Goal: Task Accomplishment & Management: Use online tool/utility

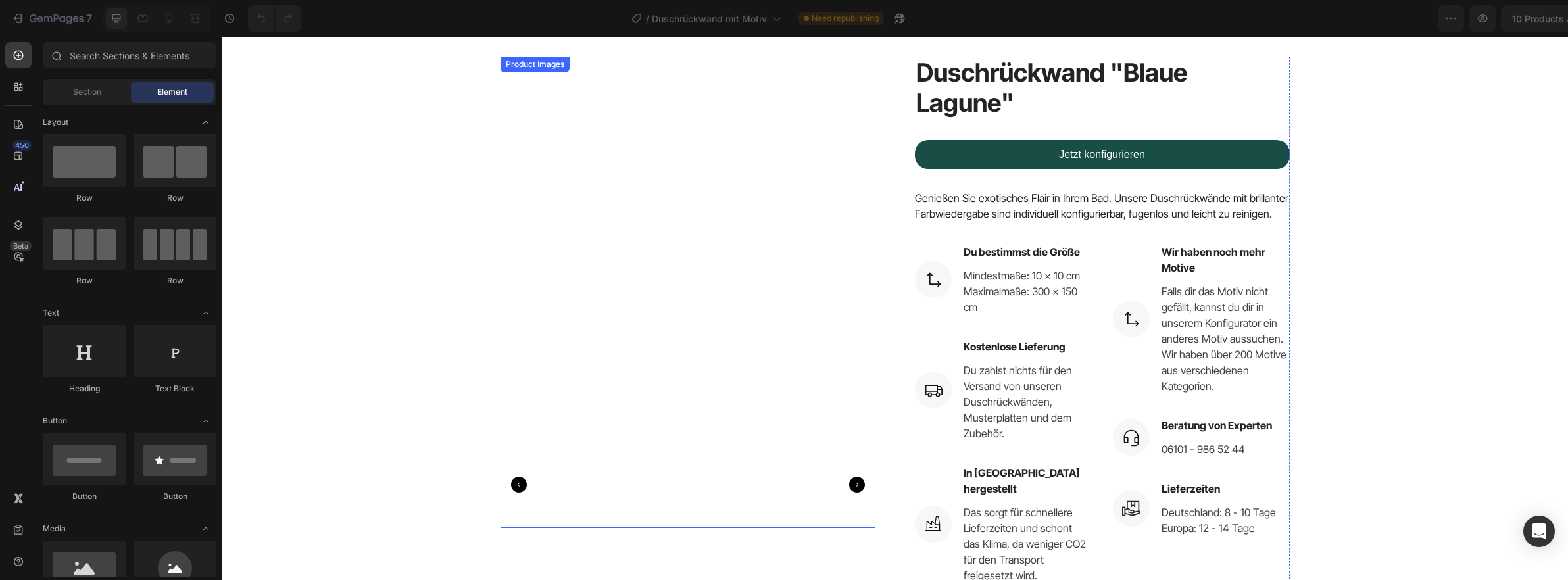
scroll to position [55, 0]
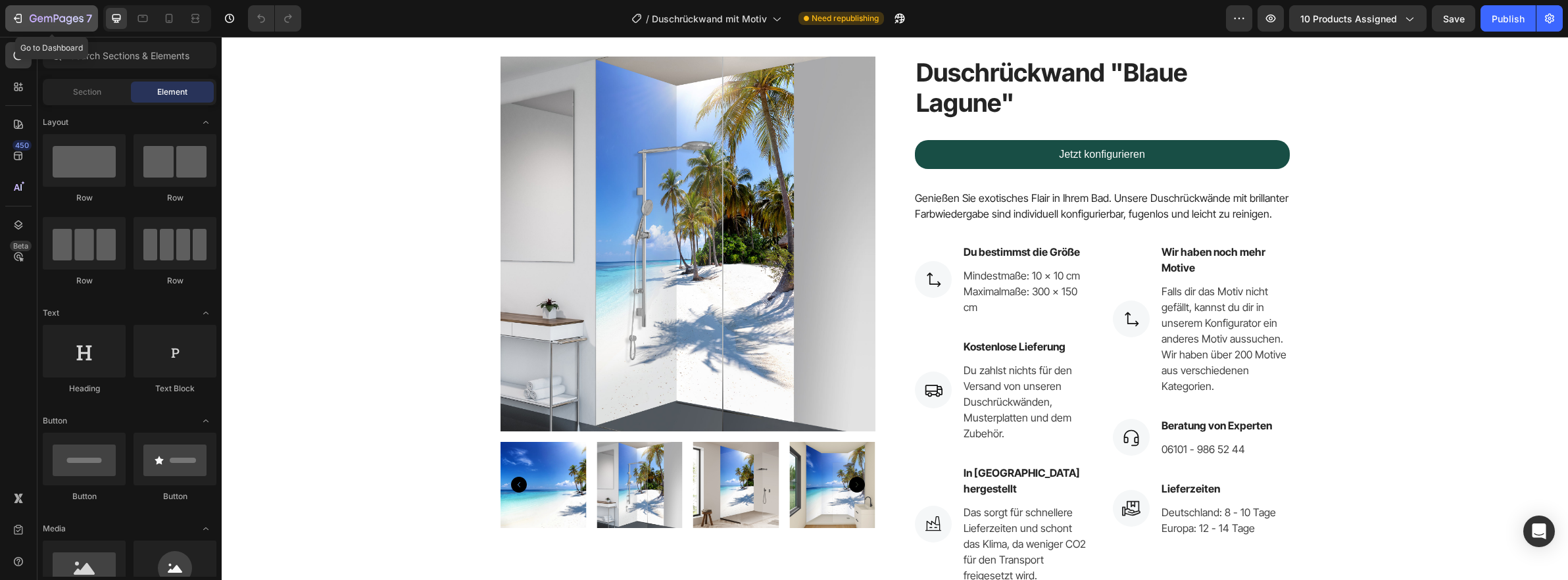
click at [14, 19] on icon "button" at bounding box center [18, 18] width 13 height 13
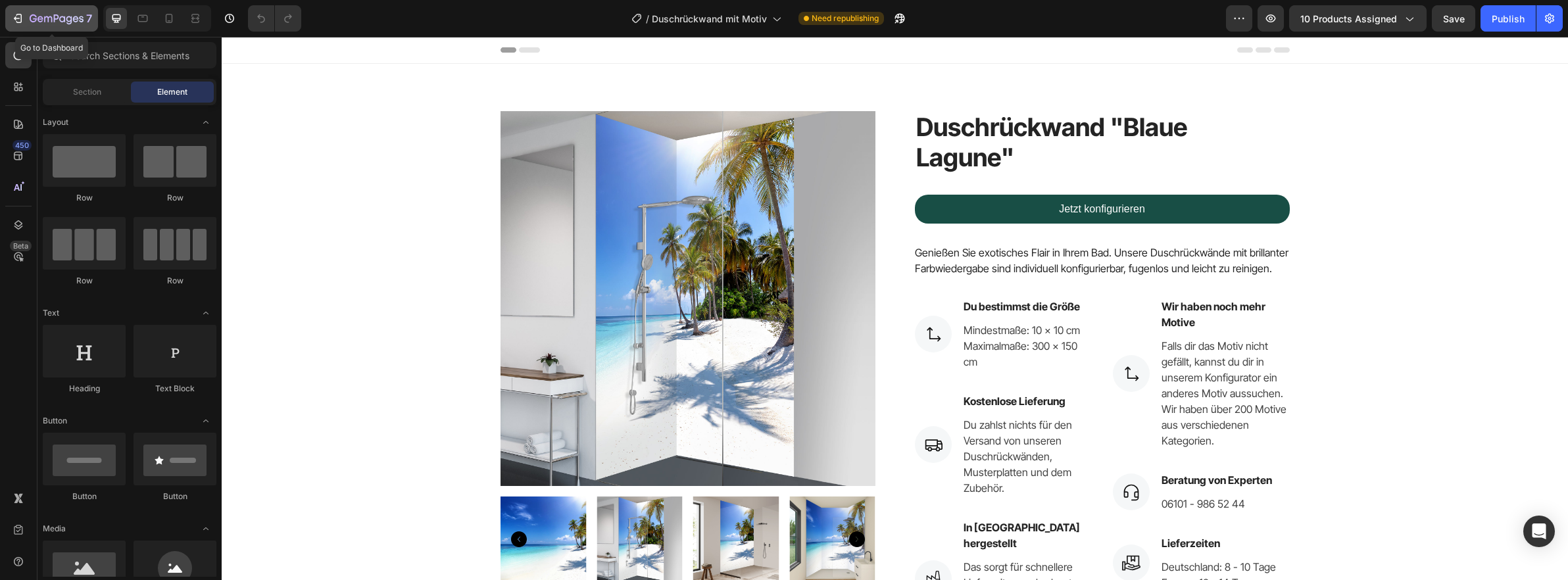
click at [23, 14] on icon "button" at bounding box center [18, 18] width 13 height 13
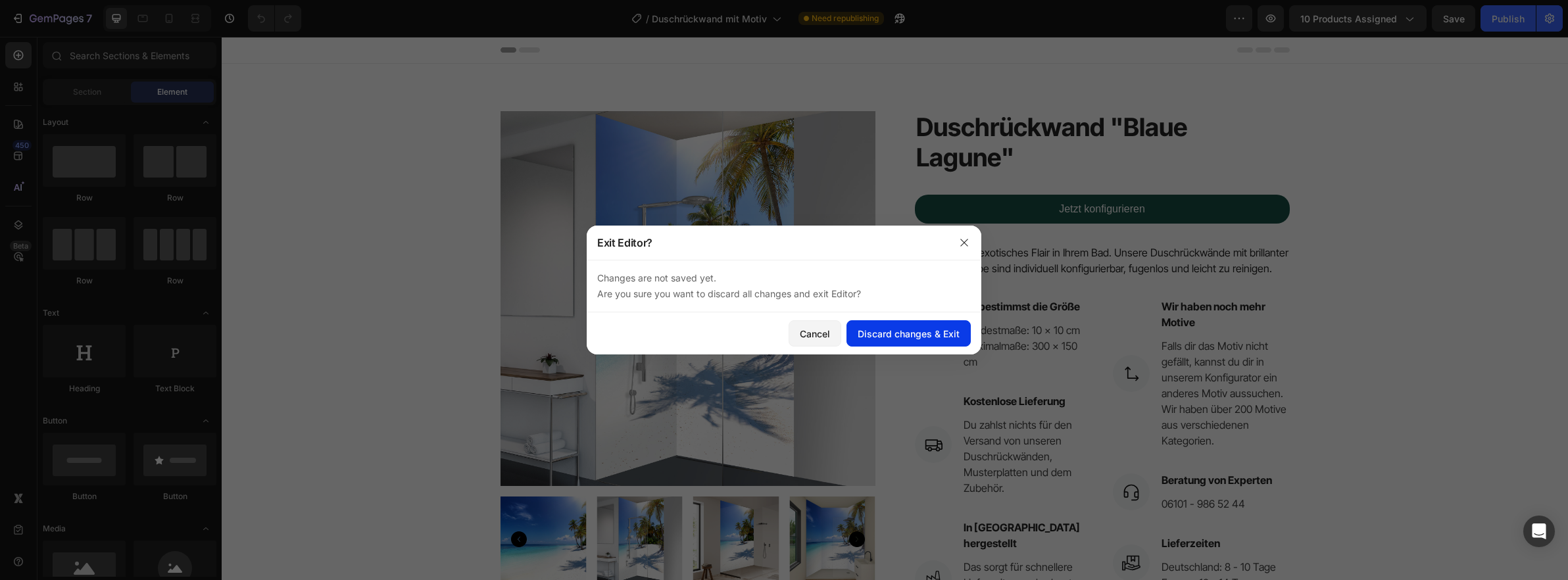
click at [900, 338] on div "Discard changes & Exit" at bounding box center [908, 333] width 102 height 14
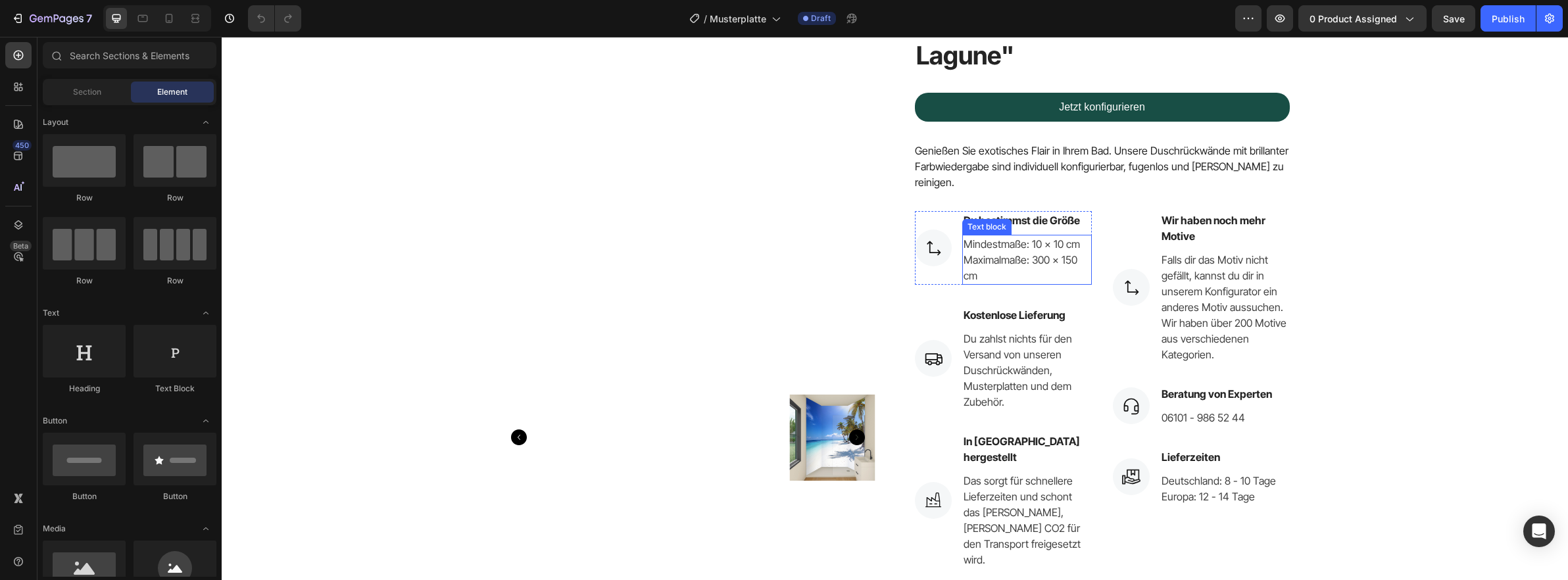
scroll to position [102, 0]
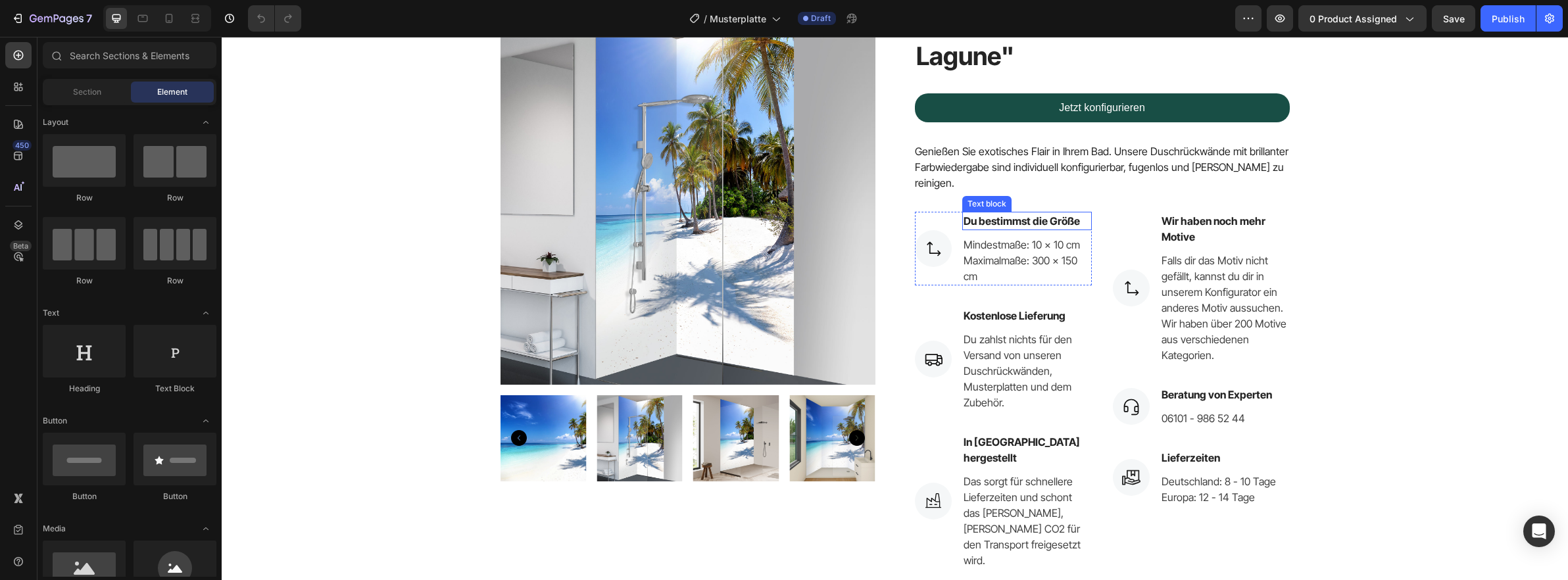
click at [962, 214] on div "Du bestimmst die Größe" at bounding box center [1027, 220] width 130 height 18
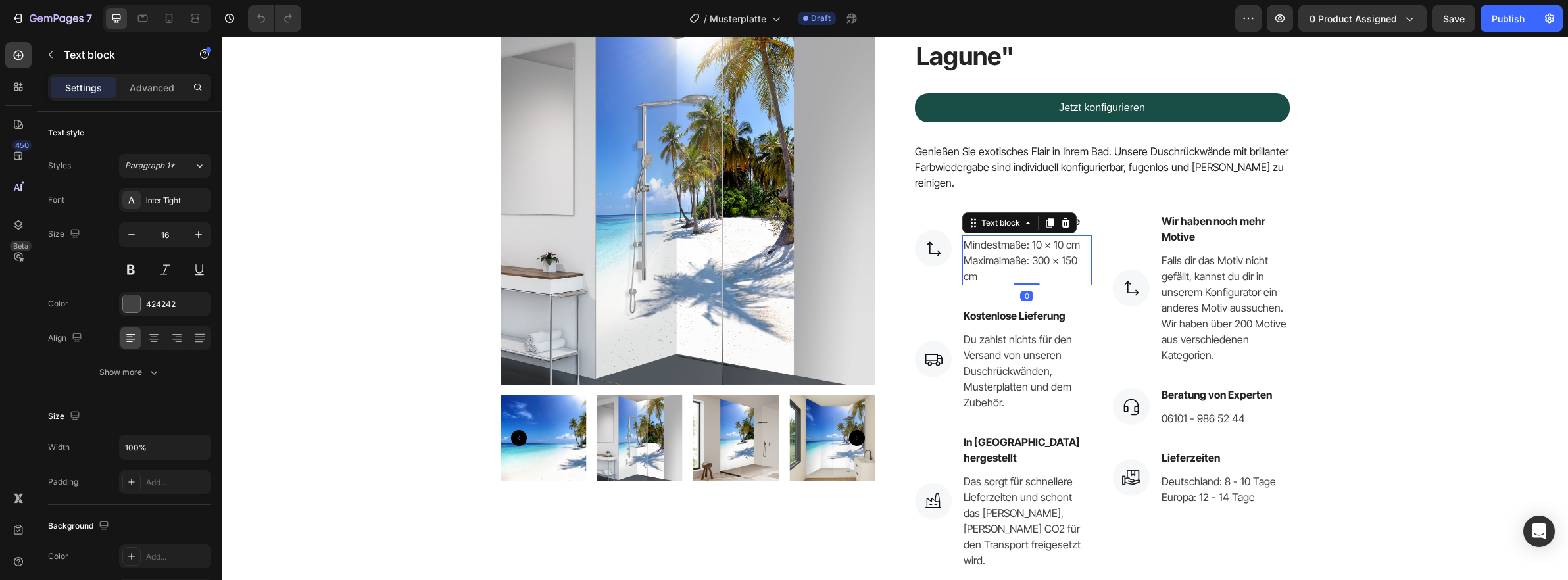
click at [996, 253] on p "Maximalmaße: 300 x 150 cm" at bounding box center [1027, 268] width 127 height 31
click at [1054, 253] on p "Maximalmaße: 300 x 150 cm" at bounding box center [1027, 268] width 127 height 31
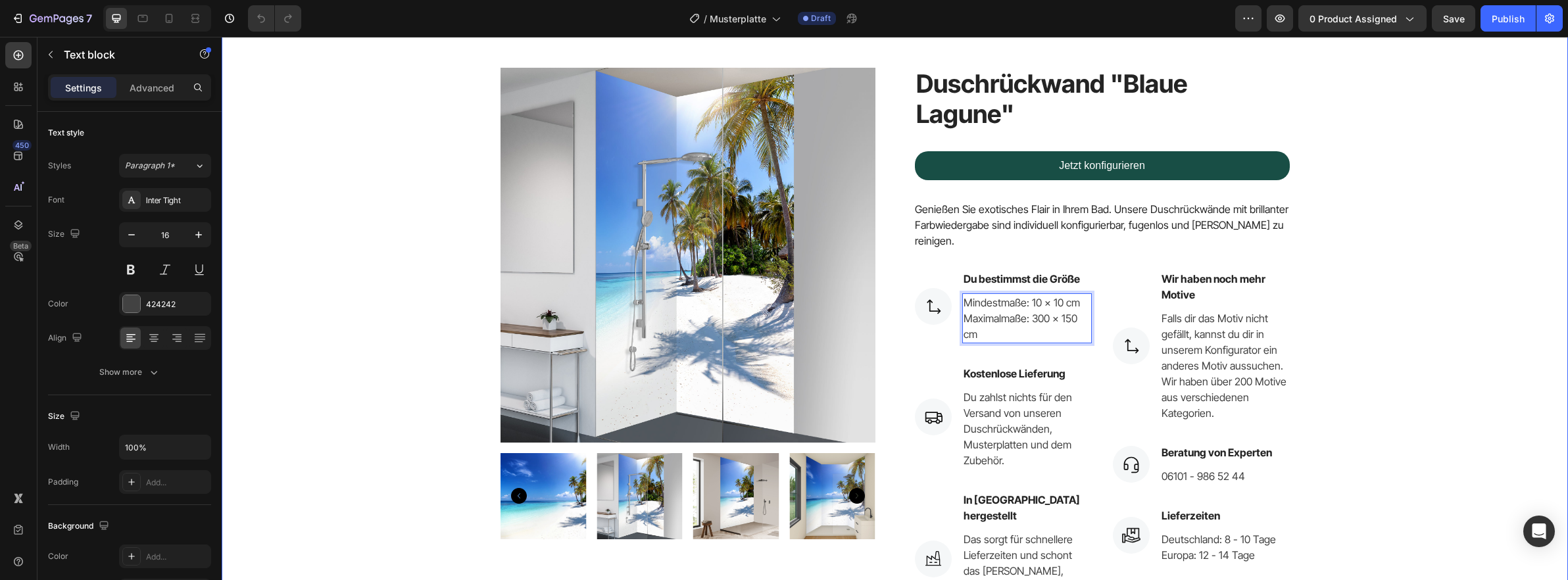
scroll to position [0, 0]
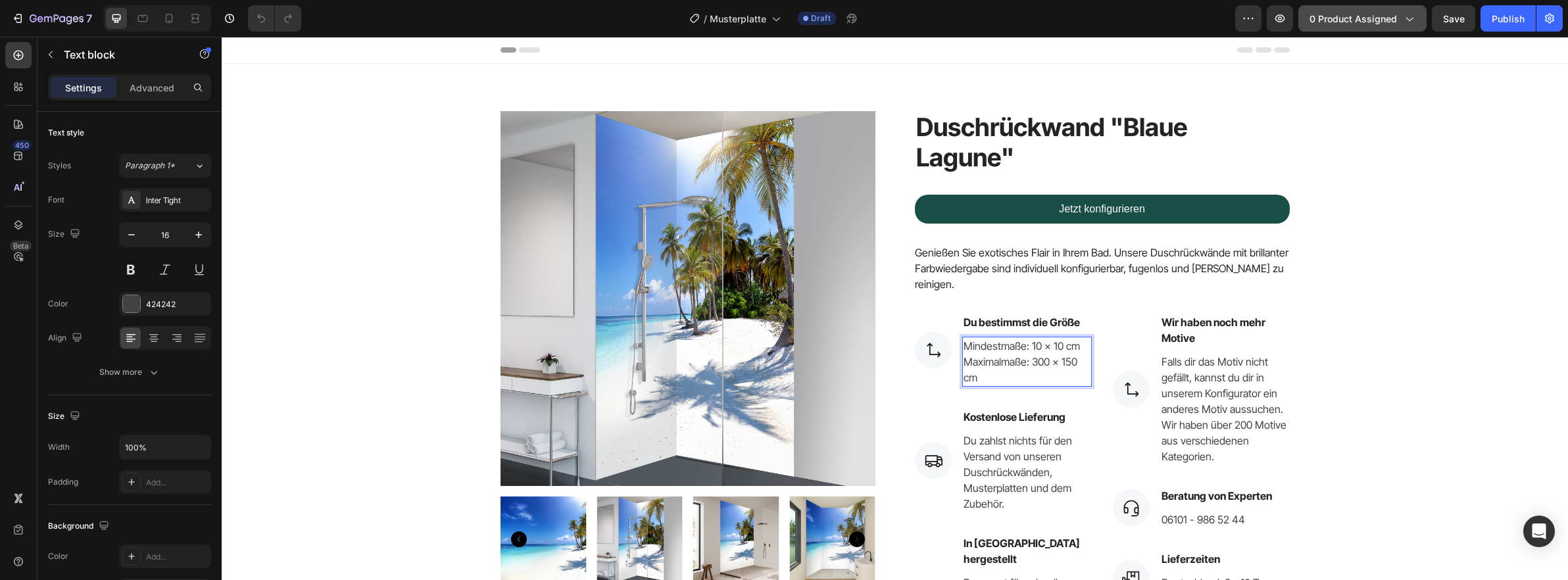
click at [1367, 16] on span "0 product assigned" at bounding box center [1353, 18] width 87 height 14
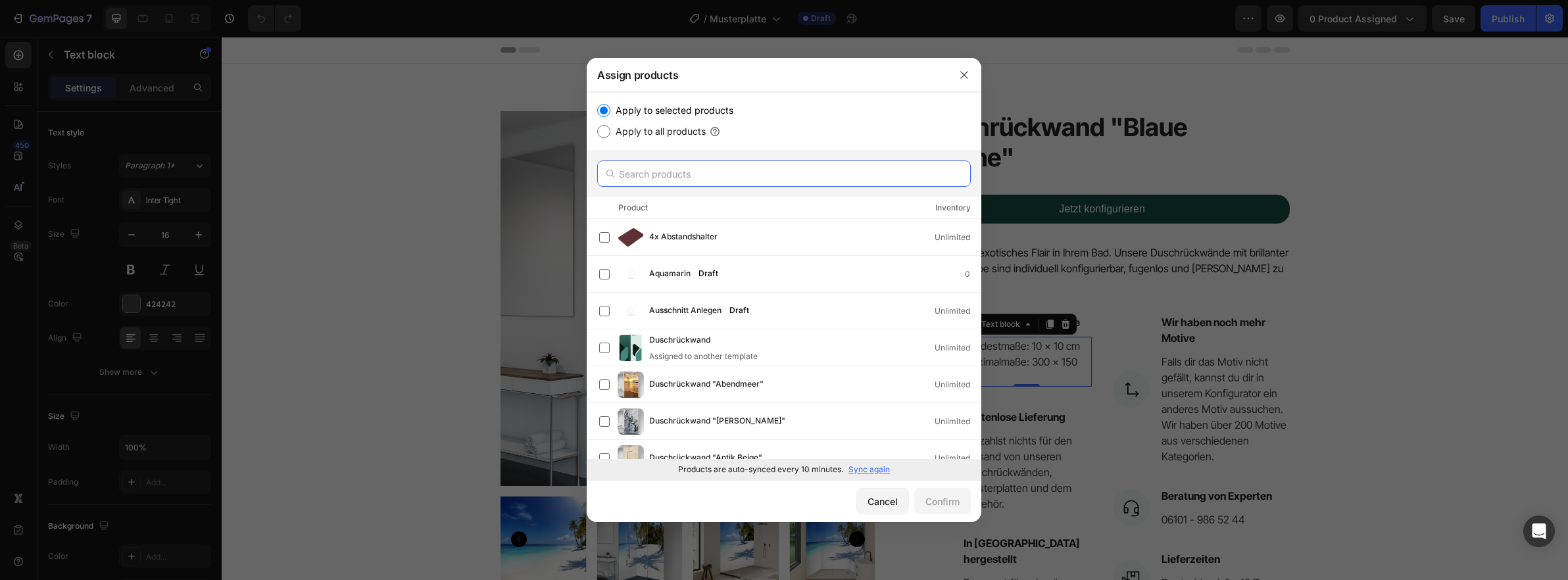
click at [720, 169] on input "text" at bounding box center [784, 174] width 374 height 27
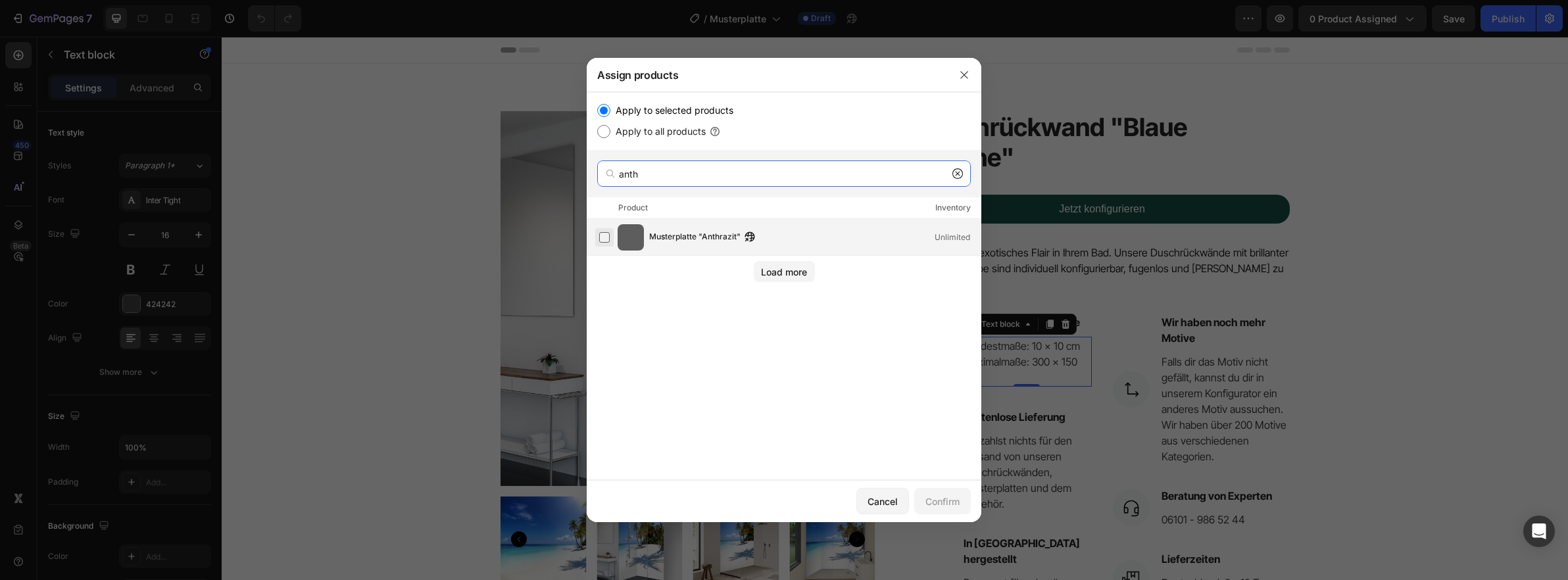
type input "anth"
click at [609, 234] on label at bounding box center [604, 237] width 10 height 10
click at [943, 497] on div "Confirm" at bounding box center [943, 501] width 34 height 14
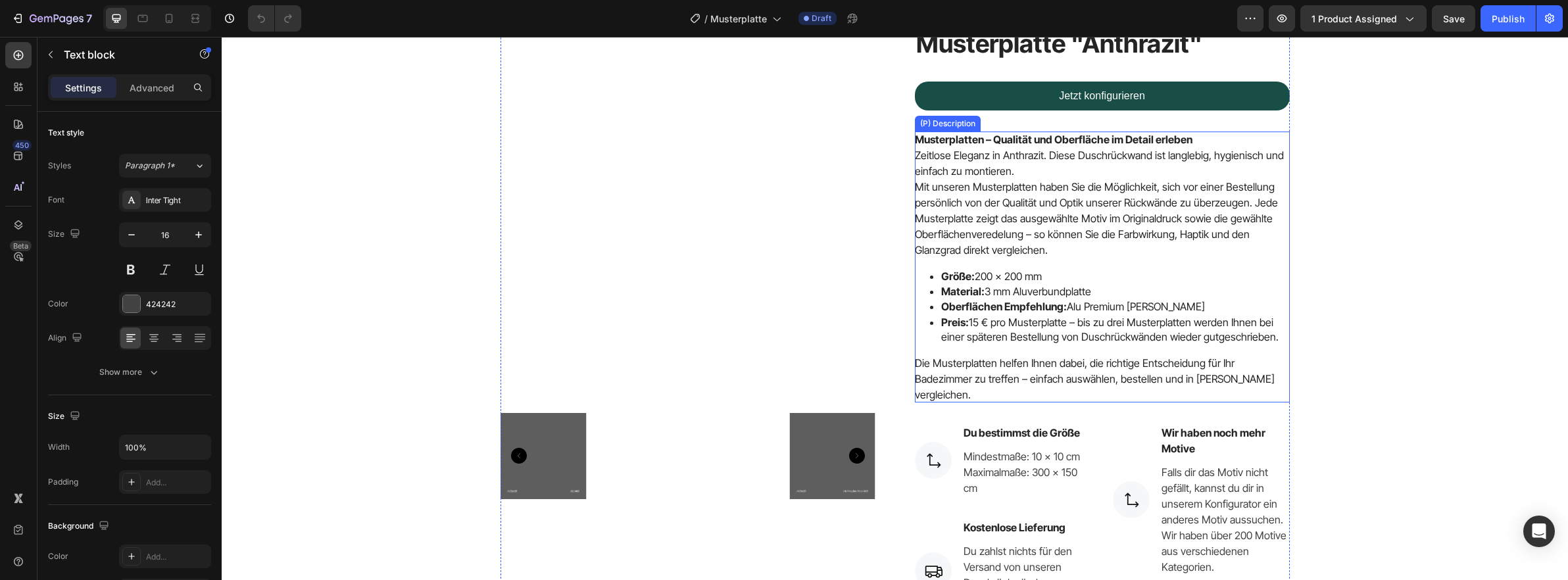
scroll to position [83, 0]
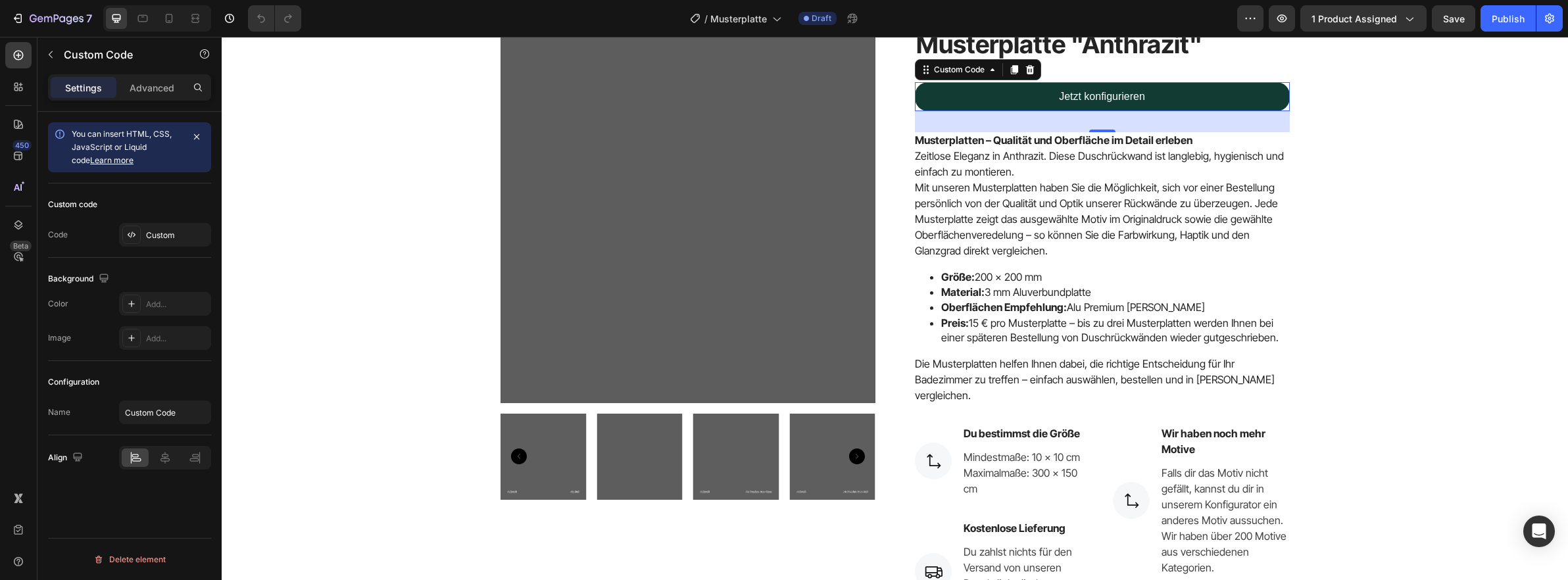
click at [1098, 96] on link "Jetzt konfigurieren" at bounding box center [1102, 97] width 375 height 28
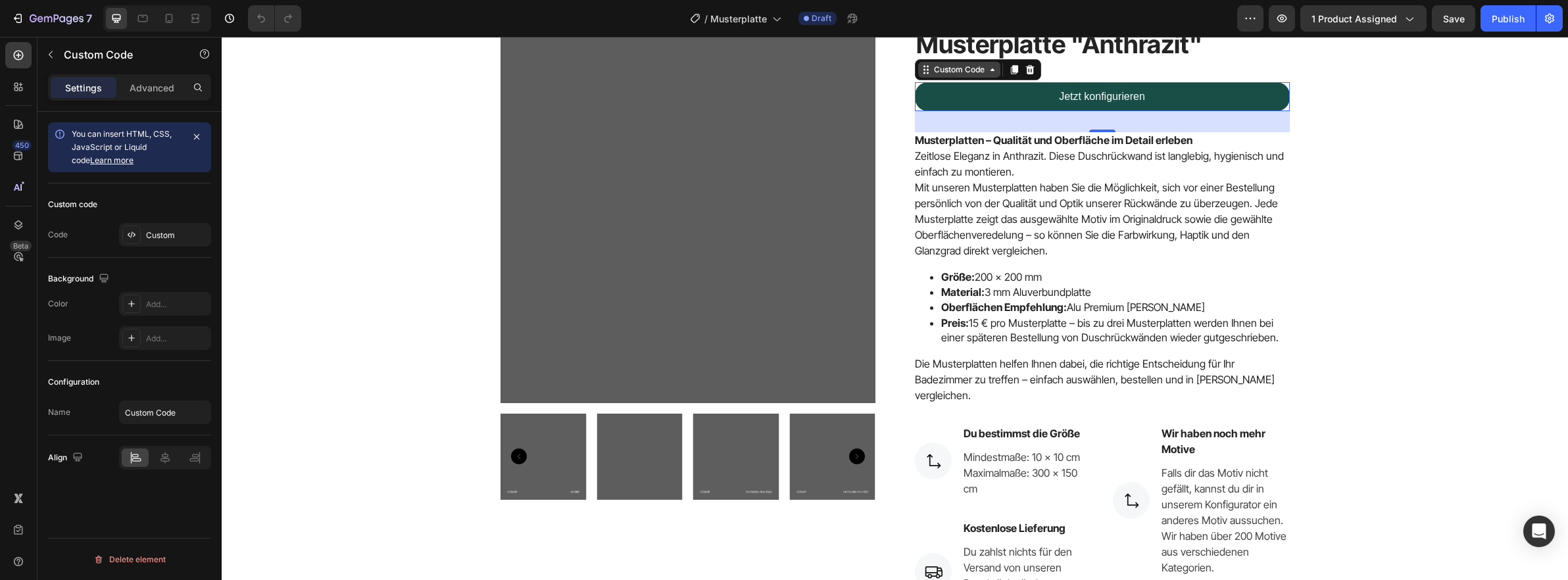
click at [987, 72] on icon at bounding box center [992, 69] width 10 height 10
click at [931, 68] on div "Custom Code" at bounding box center [959, 69] width 56 height 11
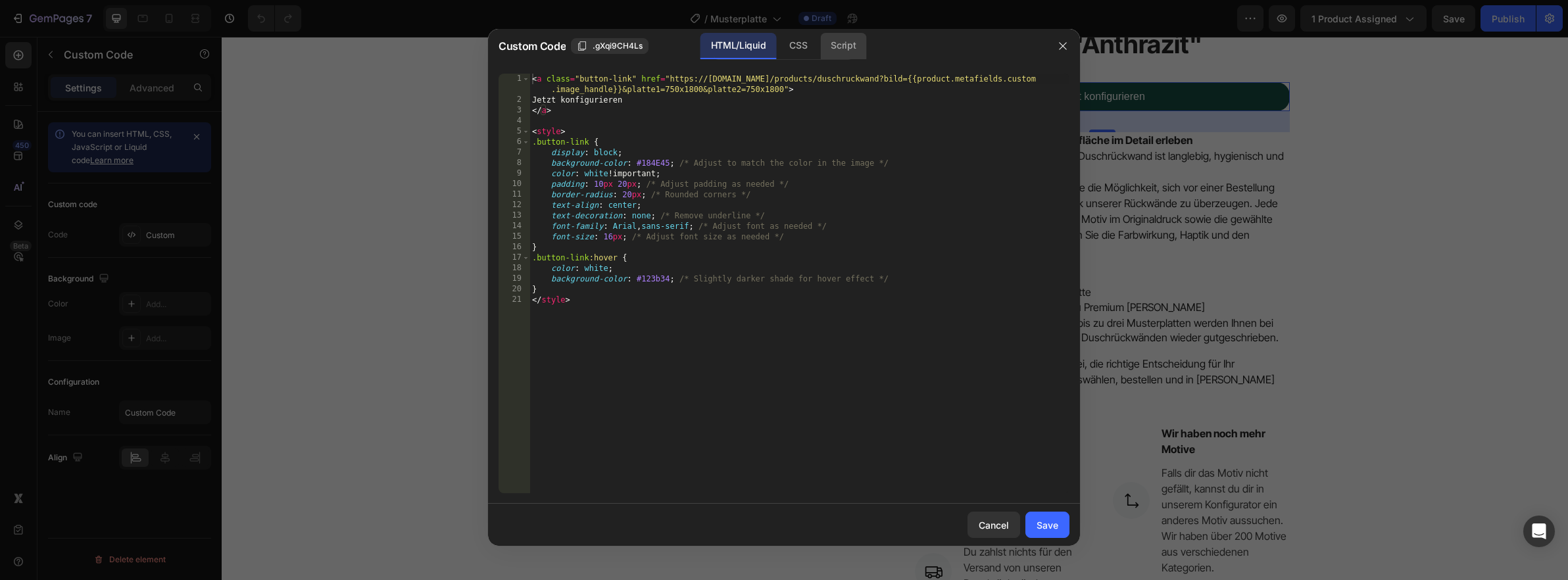
click at [838, 40] on div "Script" at bounding box center [843, 47] width 47 height 27
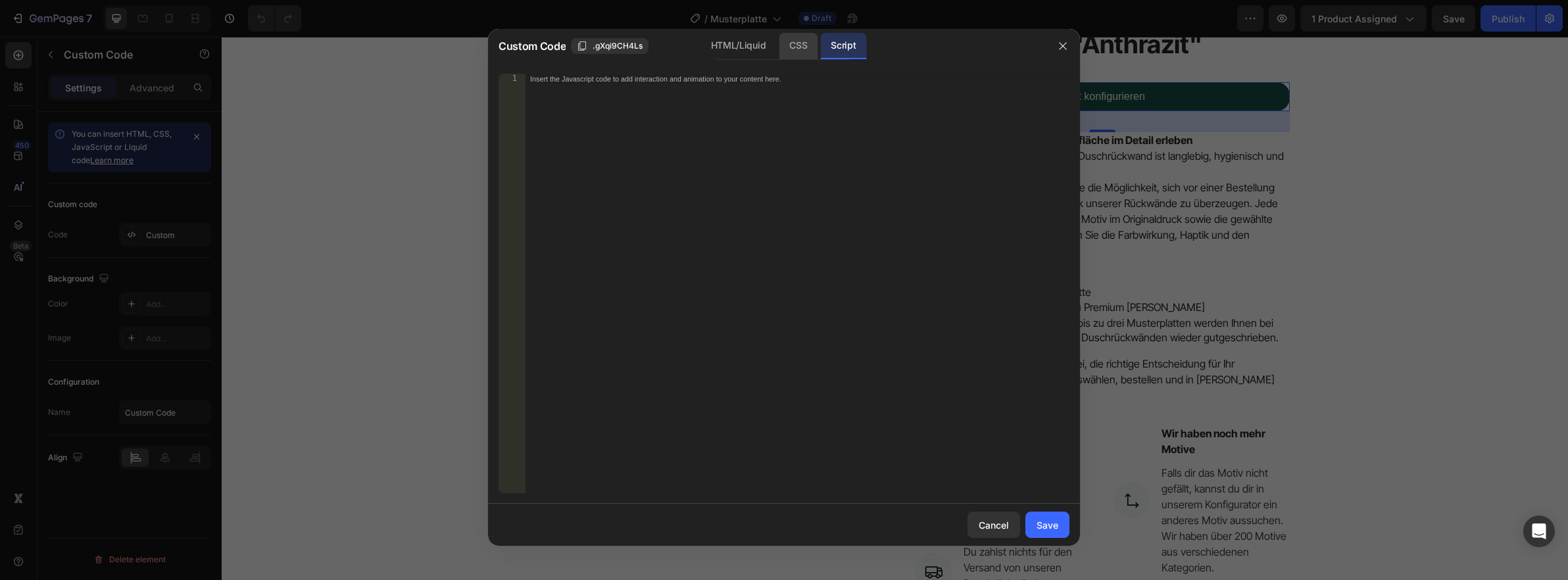
click at [801, 43] on div "CSS" at bounding box center [798, 47] width 39 height 27
click at [749, 45] on div "HTML/Liquid" at bounding box center [738, 47] width 76 height 27
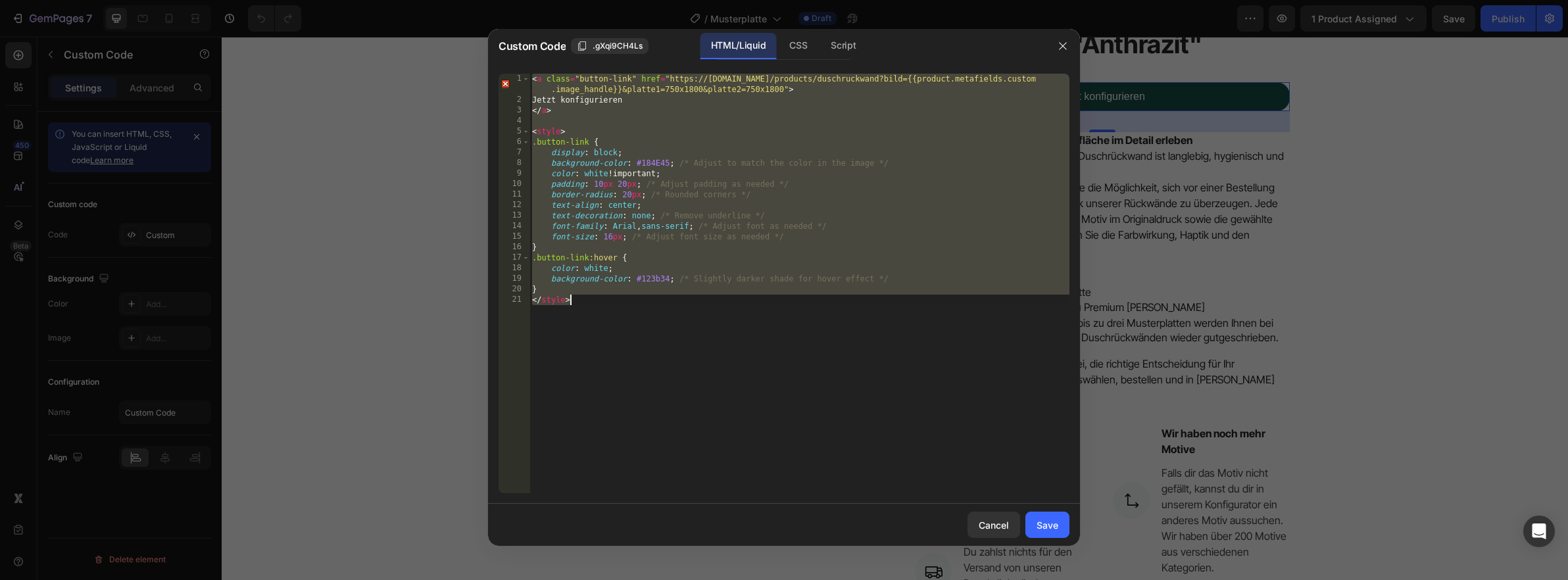
click at [741, 88] on div "< a class = "button-link" href = "https://[DOMAIN_NAME]/products/duschruckwand?…" at bounding box center [799, 284] width 540 height 420
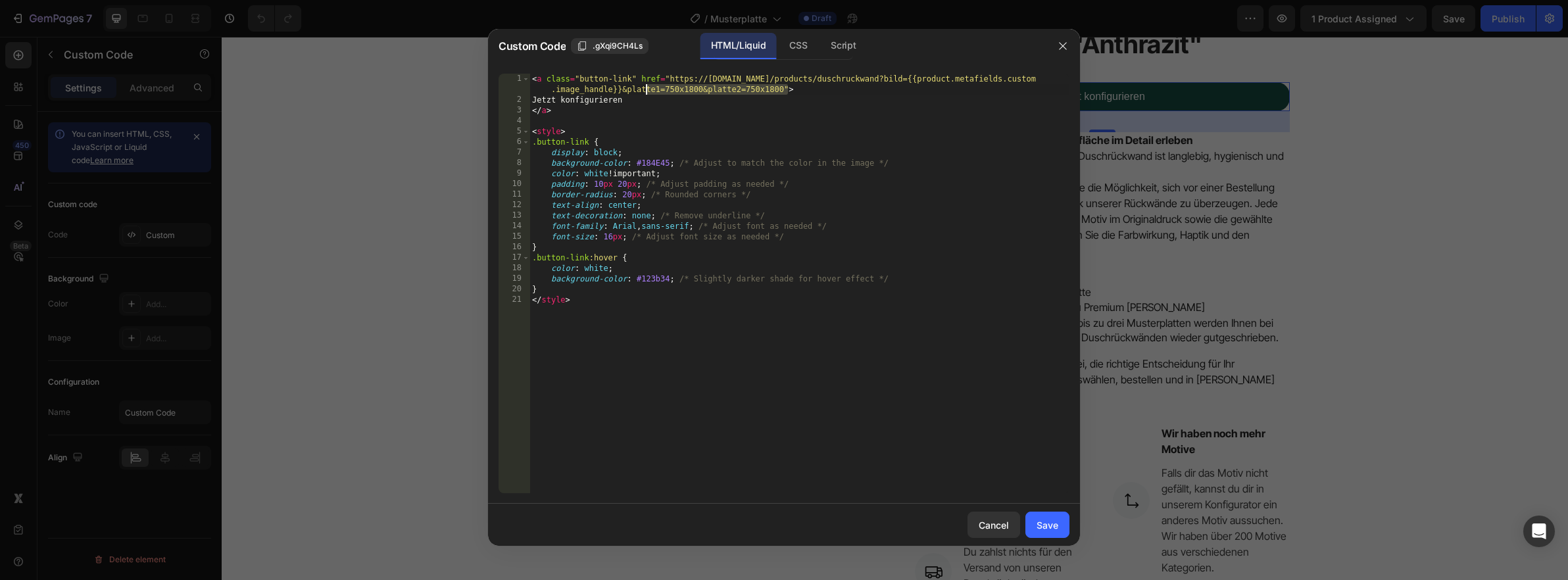
drag, startPoint x: 786, startPoint y: 87, endPoint x: 645, endPoint y: 91, distance: 141.1
click at [645, 91] on div "< a class = "button-link" href = "https://[DOMAIN_NAME]/products/duschruckwand?…" at bounding box center [799, 299] width 540 height 451
click at [732, 134] on div "< a class = "button-link" href = "https://[DOMAIN_NAME]/products/duschruckwand?…" at bounding box center [799, 299] width 540 height 451
click at [694, 93] on div "< a class = "button-link" href = "https://[DOMAIN_NAME]/products/duschruckwand?…" at bounding box center [799, 299] width 540 height 451
drag, startPoint x: 703, startPoint y: 89, endPoint x: 783, endPoint y: 86, distance: 80.1
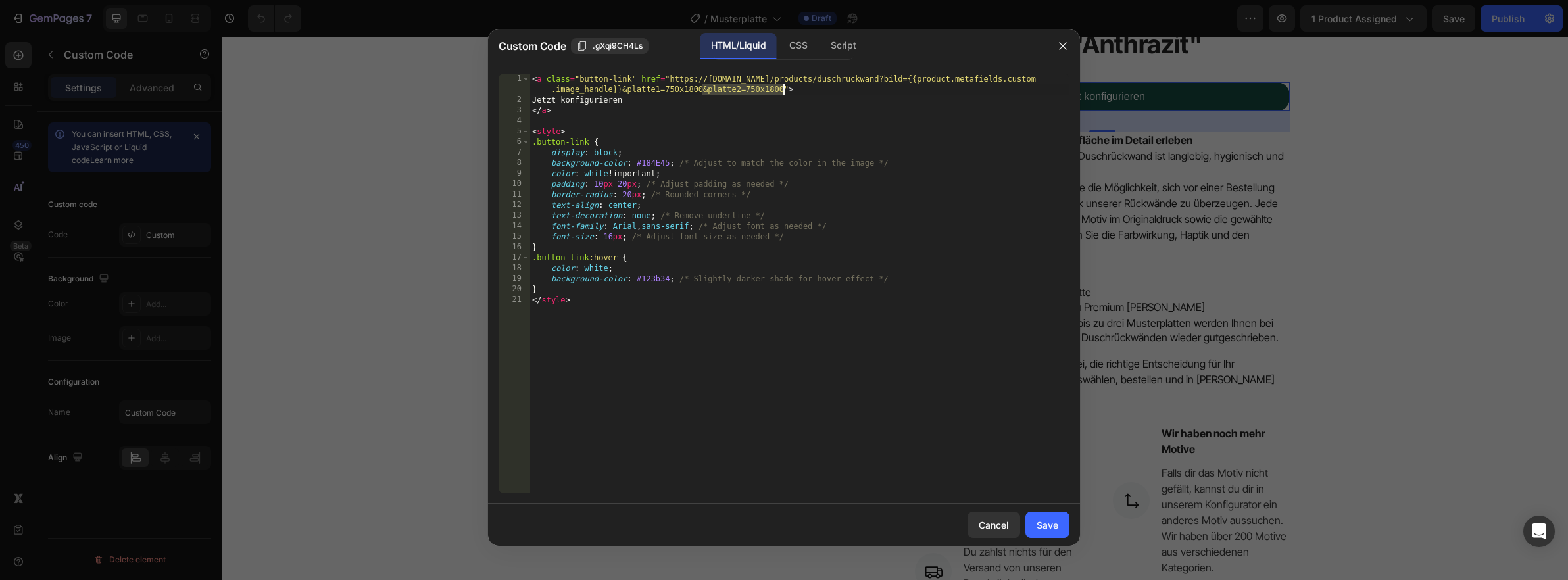
click at [783, 86] on div "< a class = "button-link" href = "https://[DOMAIN_NAME]/products/duschruckwand?…" at bounding box center [799, 299] width 540 height 451
type textarea "<a class="button-link" href="https://[DOMAIN_NAME]/products/duschruckwand?bild=…"
click at [1047, 532] on div "Save" at bounding box center [1047, 525] width 22 height 14
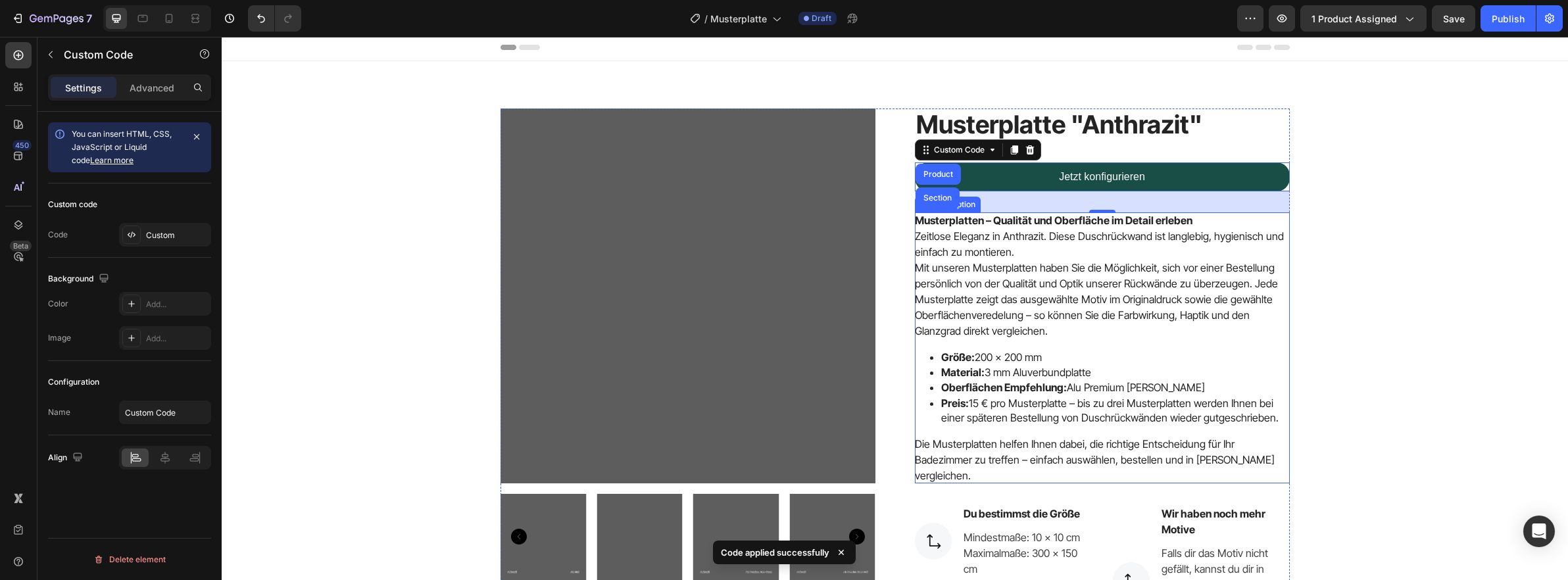
scroll to position [0, 0]
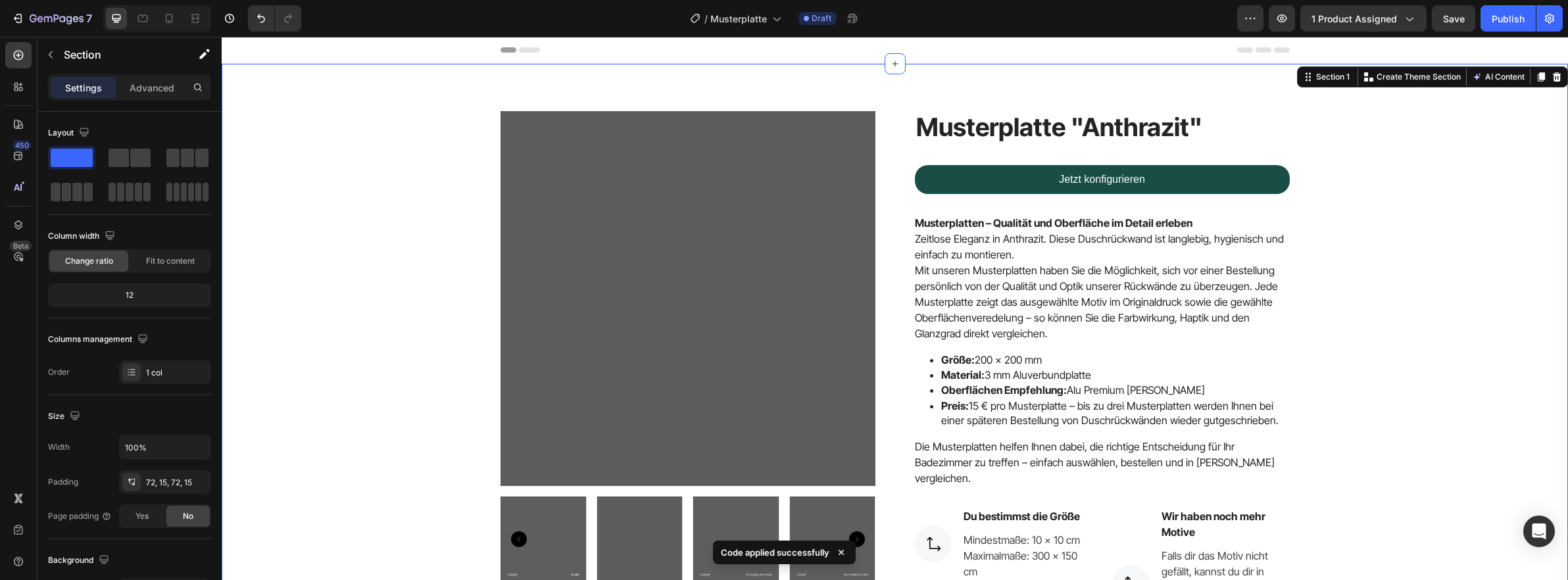
click at [1335, 215] on div "Product Images Musterplatte "Anthrazit" (P) Title Jetzt konfigurieren Custom Co…" at bounding box center [895, 498] width 1327 height 776
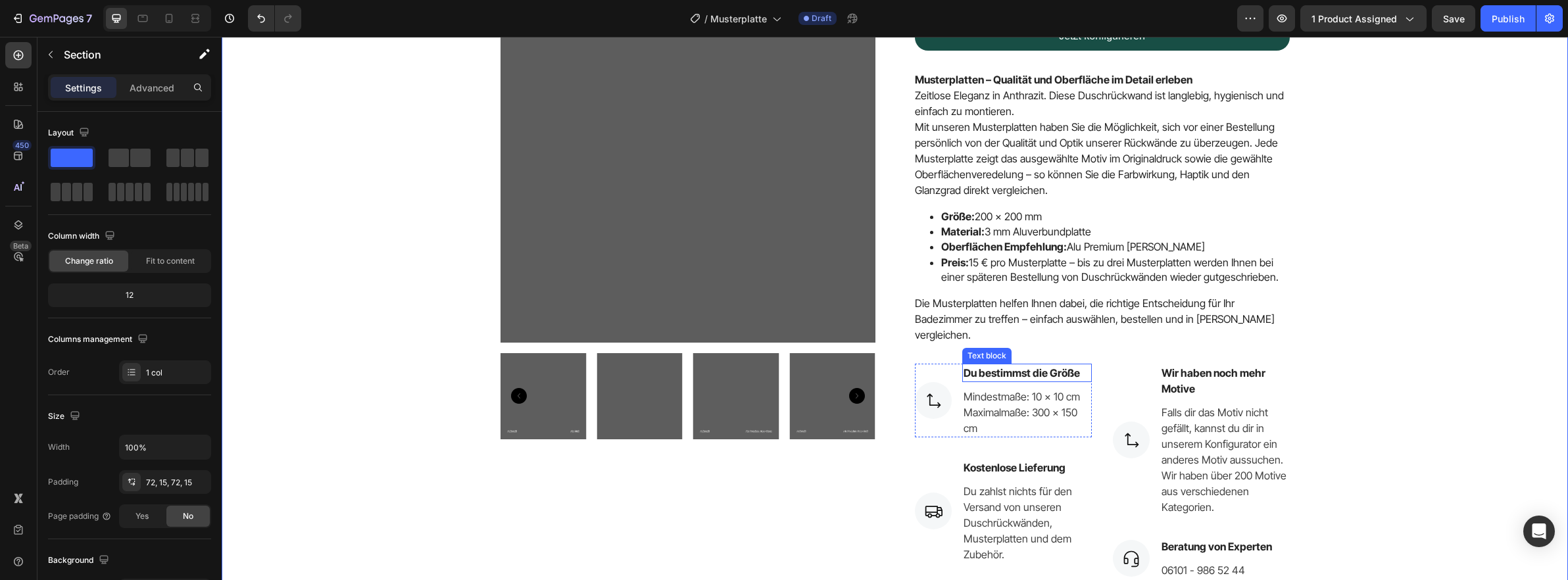
scroll to position [119, 0]
